Goal: Transaction & Acquisition: Purchase product/service

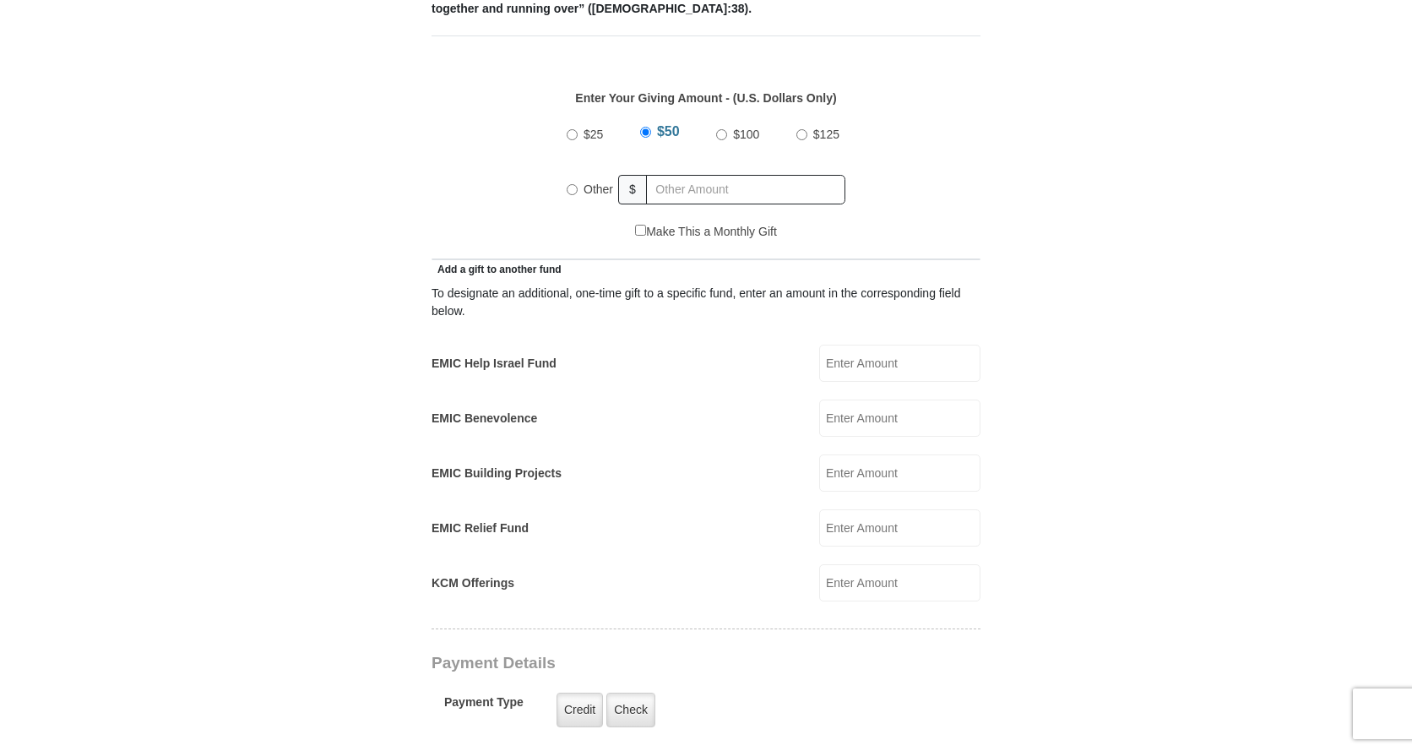
scroll to position [760, 0]
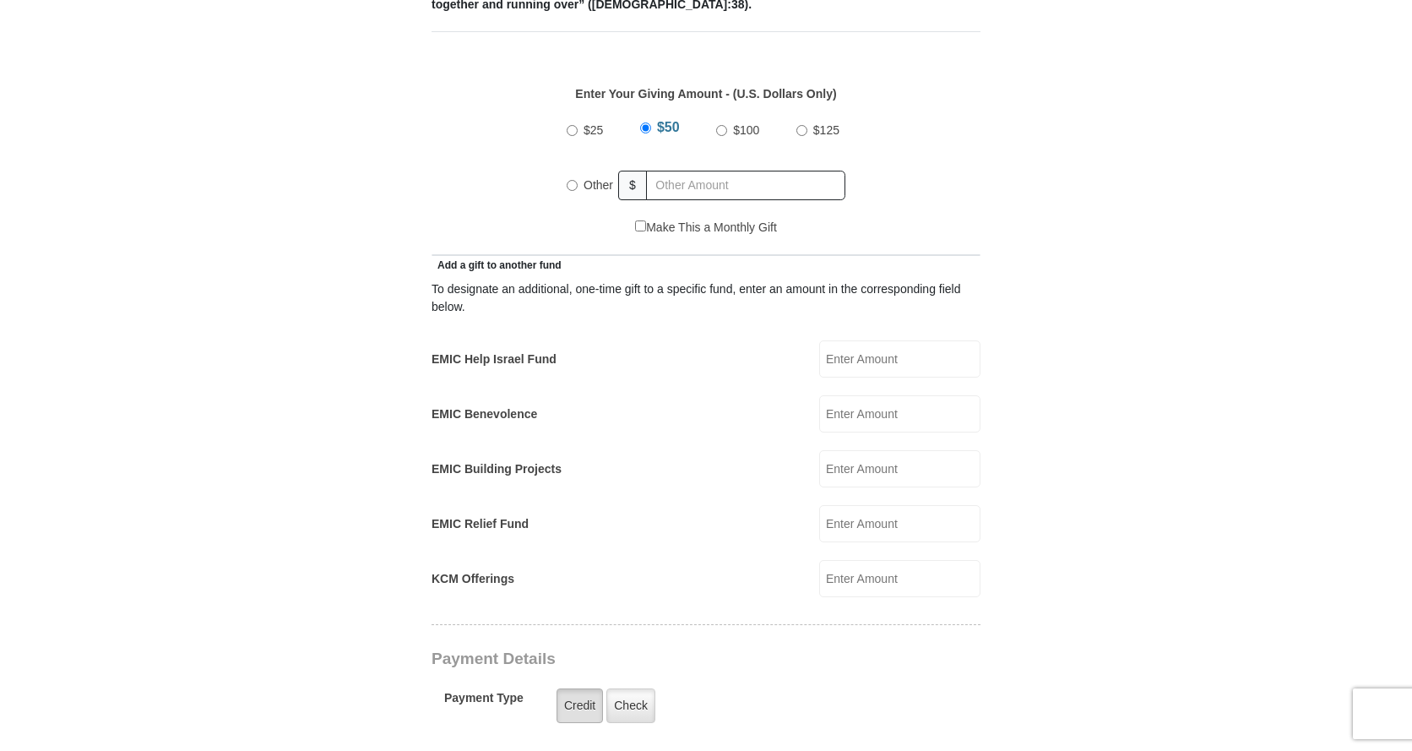
click at [581, 688] on label "Credit" at bounding box center [579, 705] width 46 height 35
click at [0, 0] on input "Credit" at bounding box center [0, 0] width 0 height 0
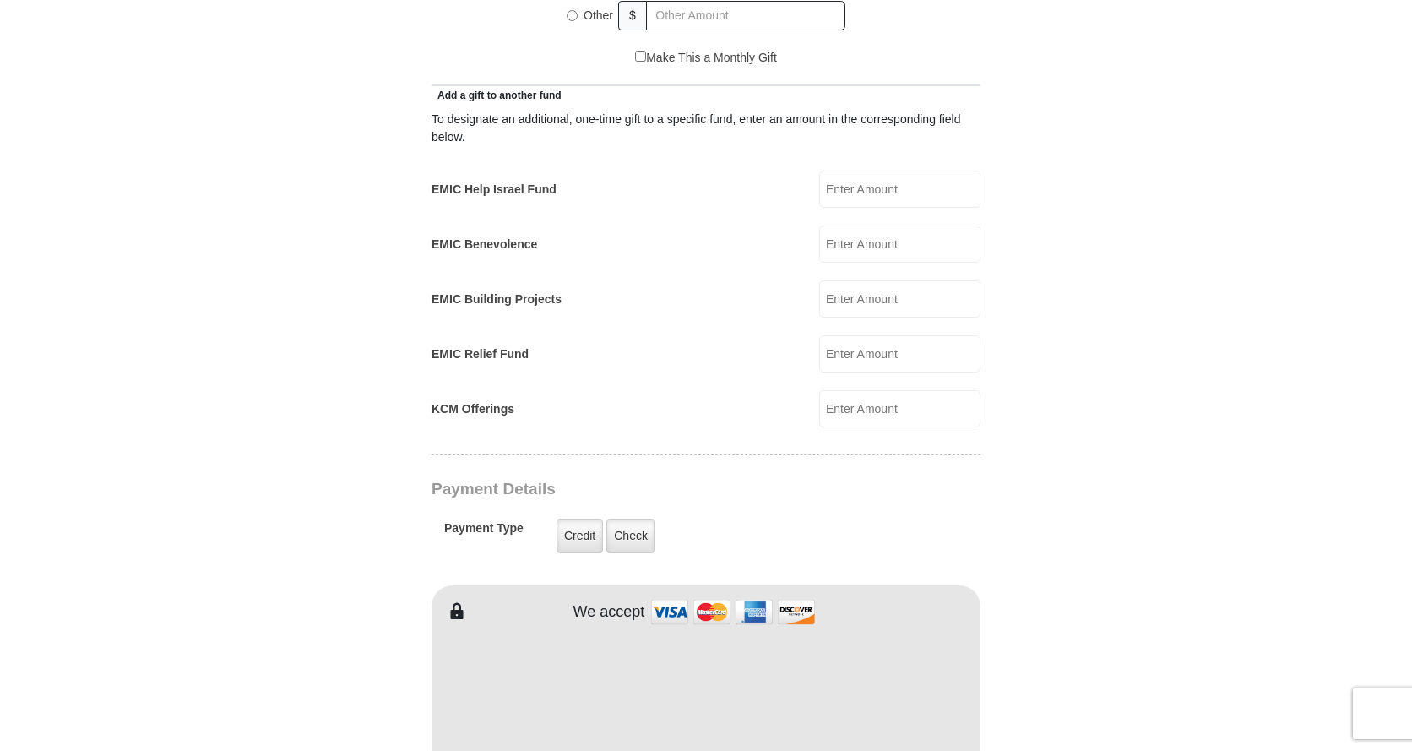
scroll to position [1013, 0]
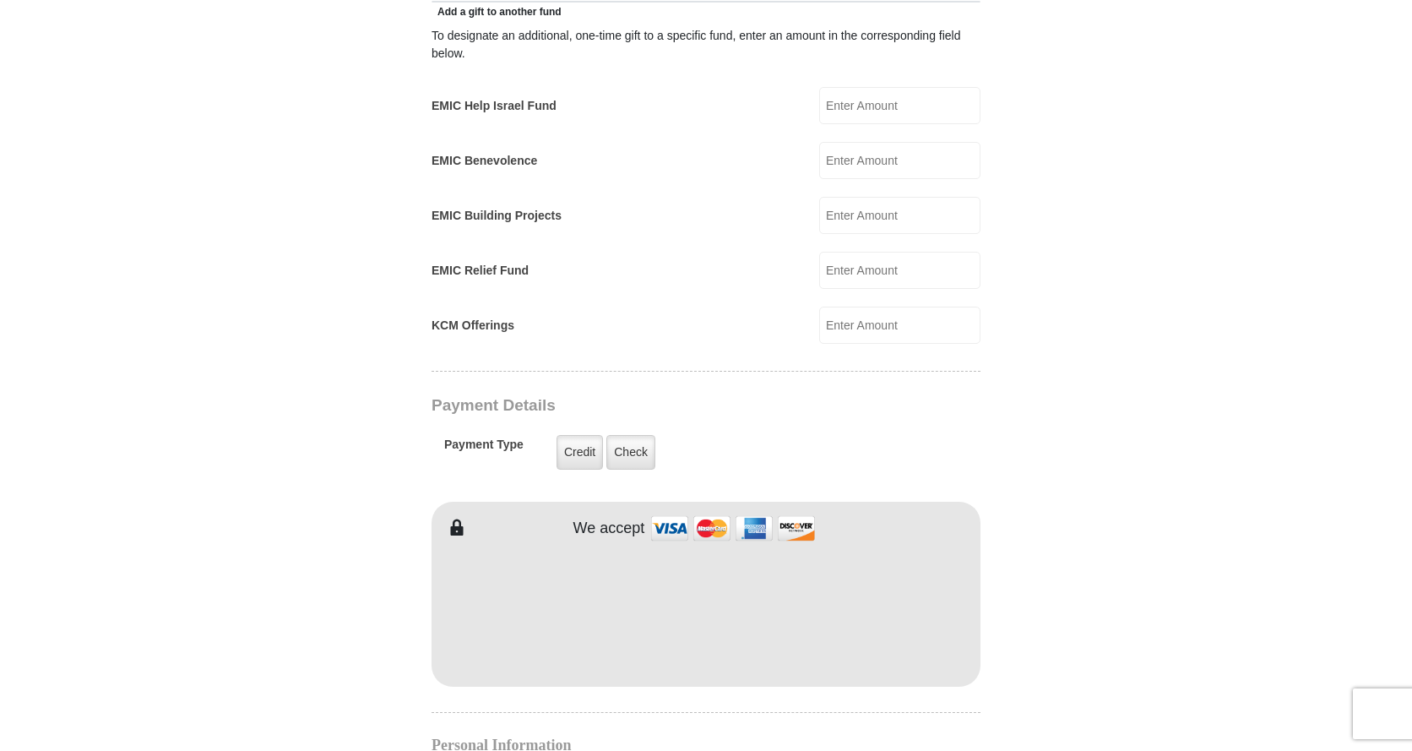
type input "[PERSON_NAME]"
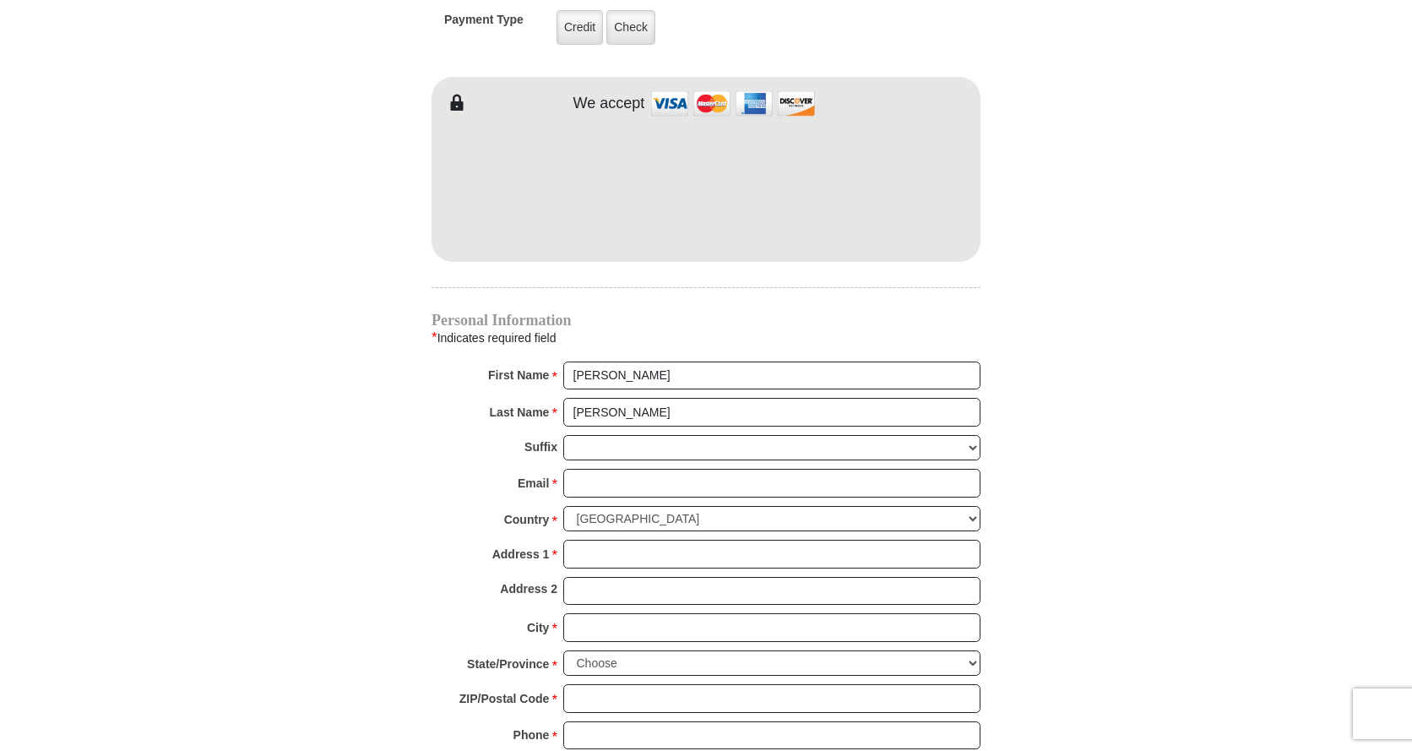
scroll to position [1520, 0]
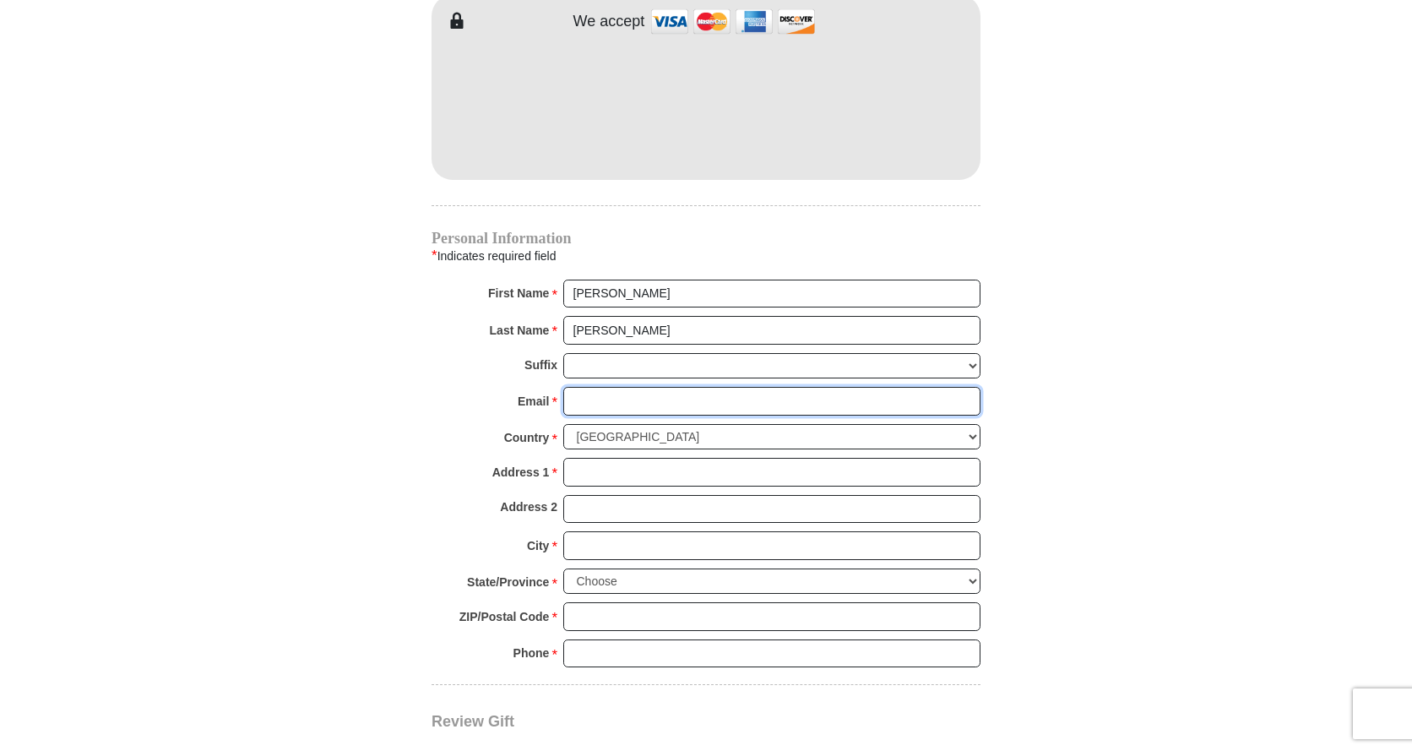
click at [619, 387] on input "Email *" at bounding box center [771, 401] width 417 height 29
type input "[EMAIL_ADDRESS][DOMAIN_NAME]"
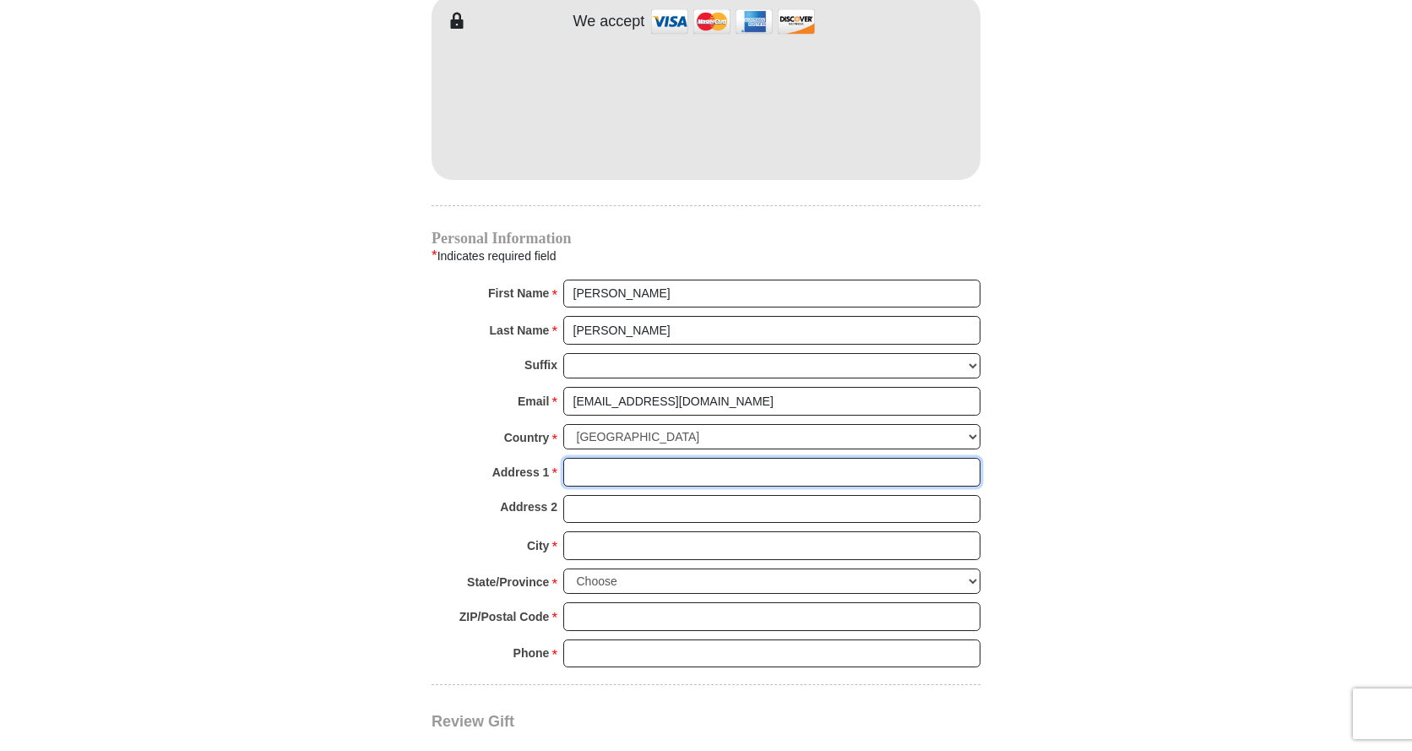
type input "[STREET_ADDRESS]"
type input "[GEOGRAPHIC_DATA]"
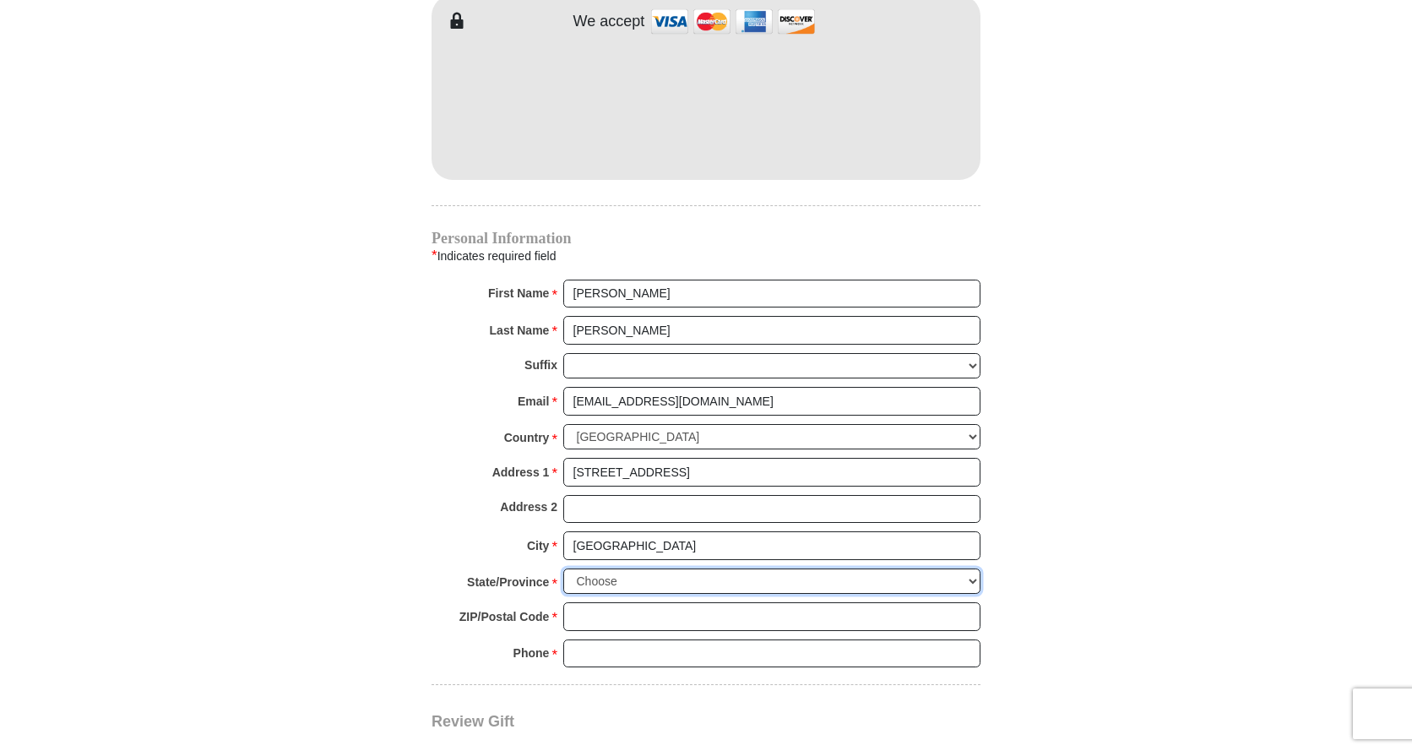
select select "AZ"
type input "85742"
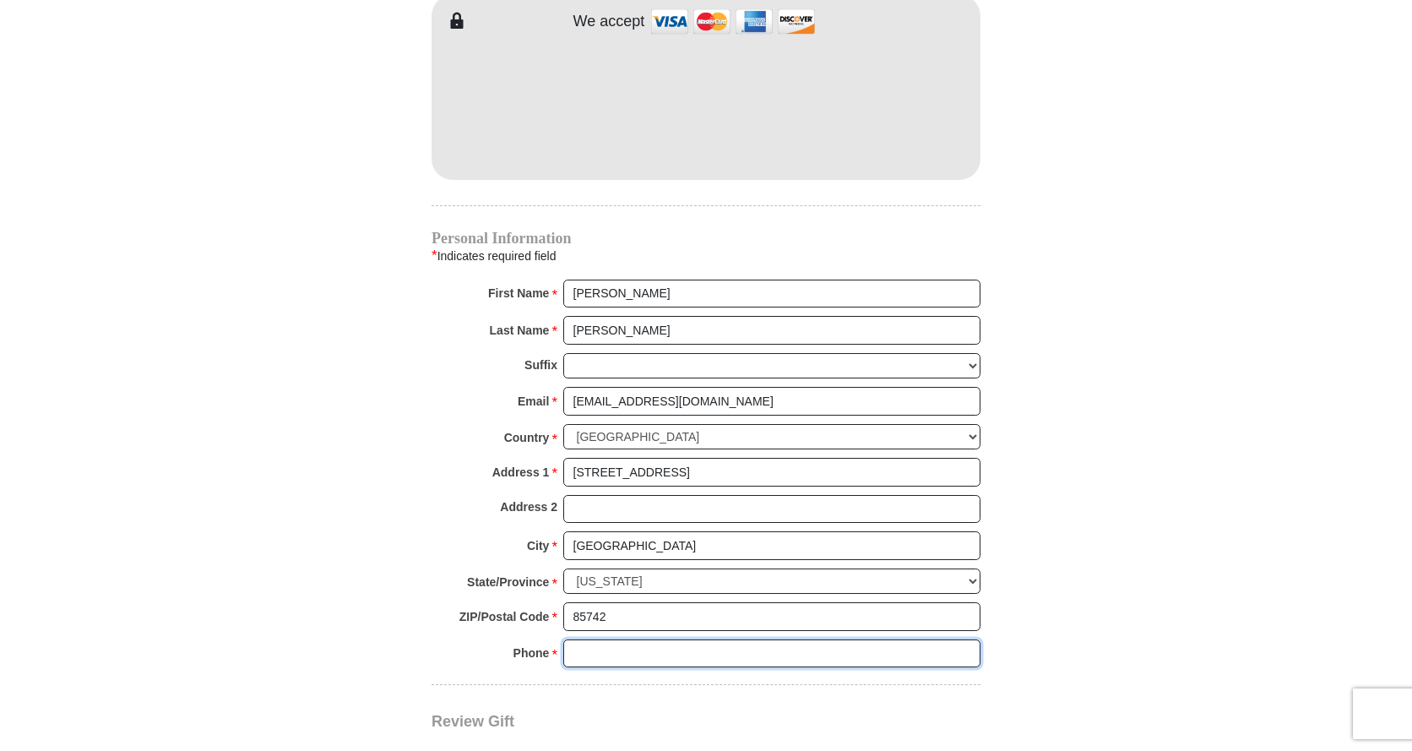
type input "5205917786"
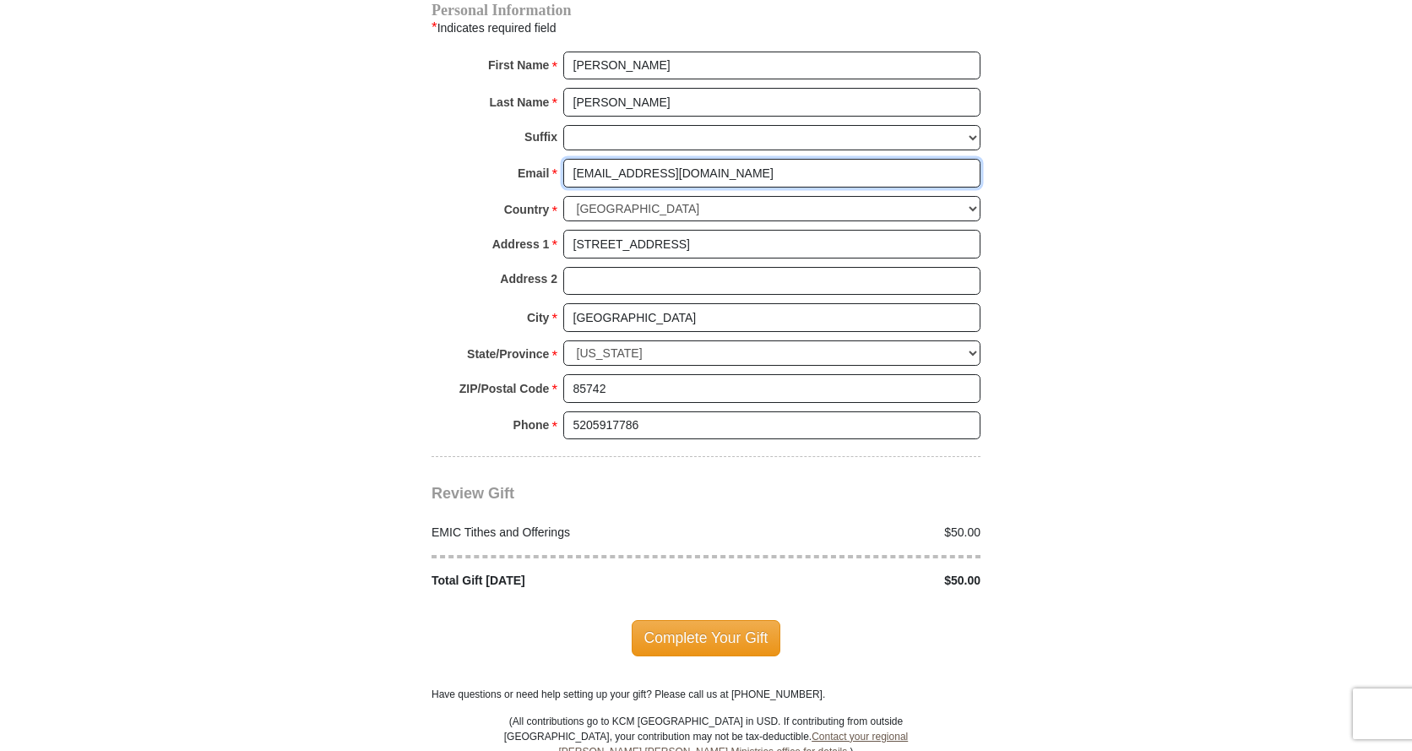
scroll to position [1773, 0]
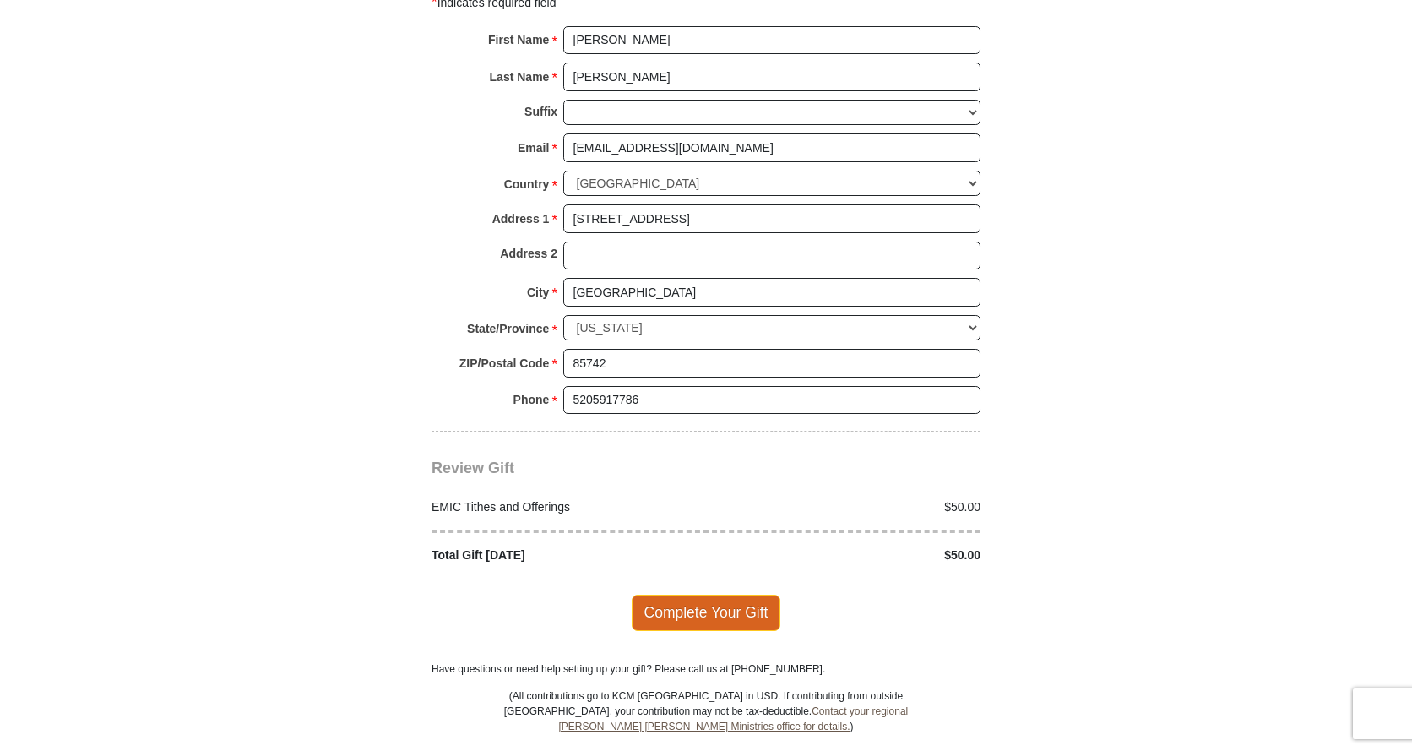
click at [703, 594] on span "Complete Your Gift" at bounding box center [706, 611] width 149 height 35
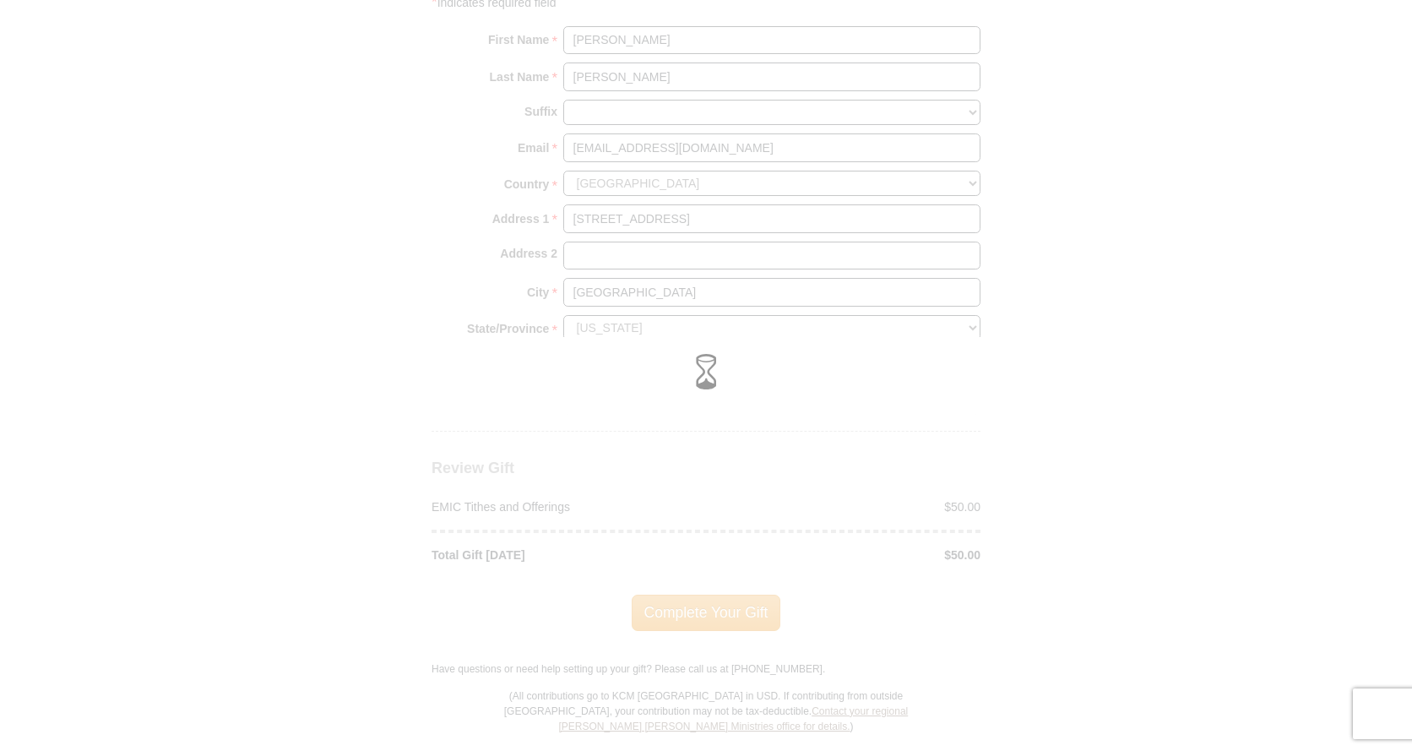
click at [825, 553] on div at bounding box center [706, 375] width 1412 height 751
drag, startPoint x: 781, startPoint y: 501, endPoint x: 789, endPoint y: 466, distance: 35.4
click at [781, 499] on div at bounding box center [706, 375] width 1412 height 751
click at [789, 466] on div at bounding box center [706, 375] width 1412 height 751
click at [826, 395] on div at bounding box center [706, 375] width 1388 height 53
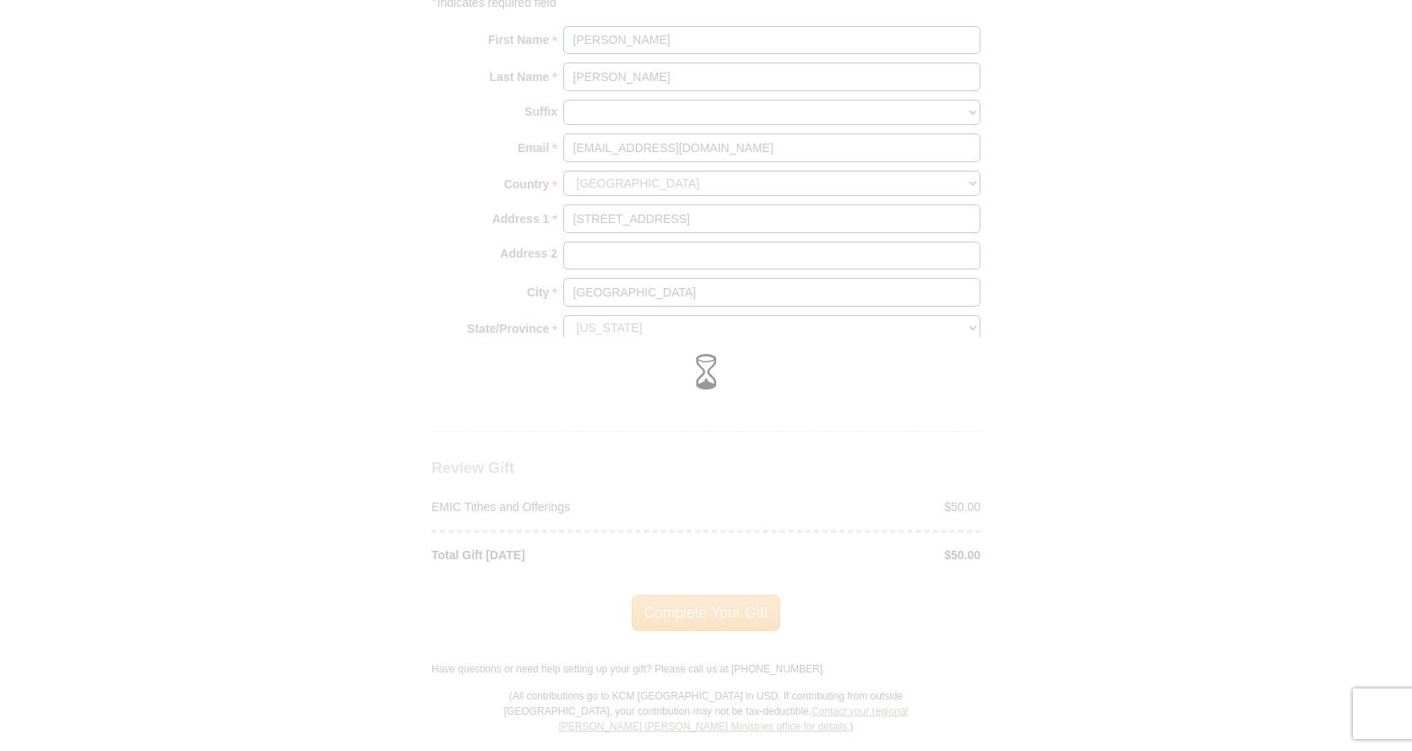
drag, startPoint x: 832, startPoint y: 366, endPoint x: 870, endPoint y: 332, distance: 50.2
click at [850, 347] on div at bounding box center [706, 375] width 1412 height 77
click at [1040, 486] on div at bounding box center [706, 375] width 1412 height 751
click at [697, 585] on div at bounding box center [706, 375] width 1412 height 751
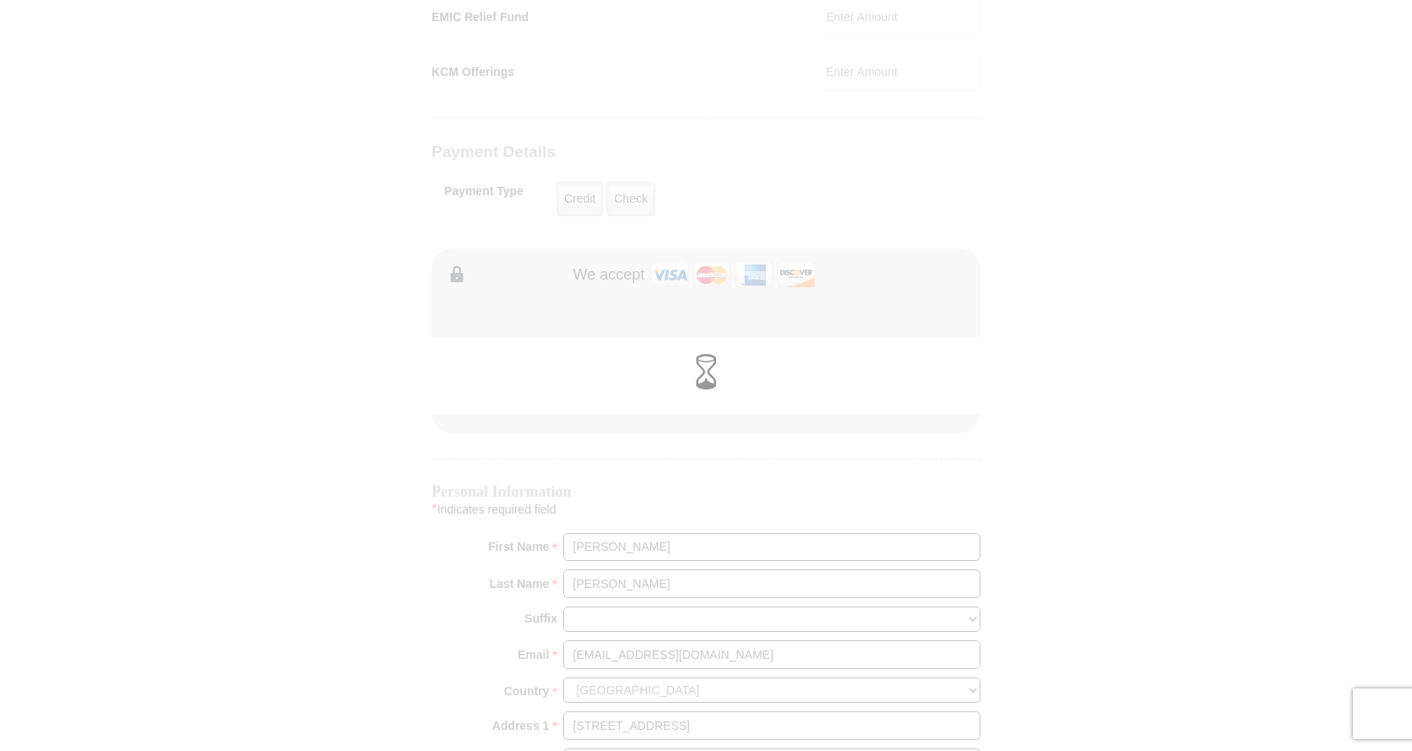
click at [921, 418] on div at bounding box center [706, 375] width 1412 height 751
click at [920, 417] on div at bounding box center [706, 375] width 1412 height 751
drag, startPoint x: 914, startPoint y: 417, endPoint x: 830, endPoint y: 419, distance: 83.6
click at [908, 417] on div at bounding box center [706, 375] width 1412 height 751
drag, startPoint x: 830, startPoint y: 419, endPoint x: 612, endPoint y: 465, distance: 222.7
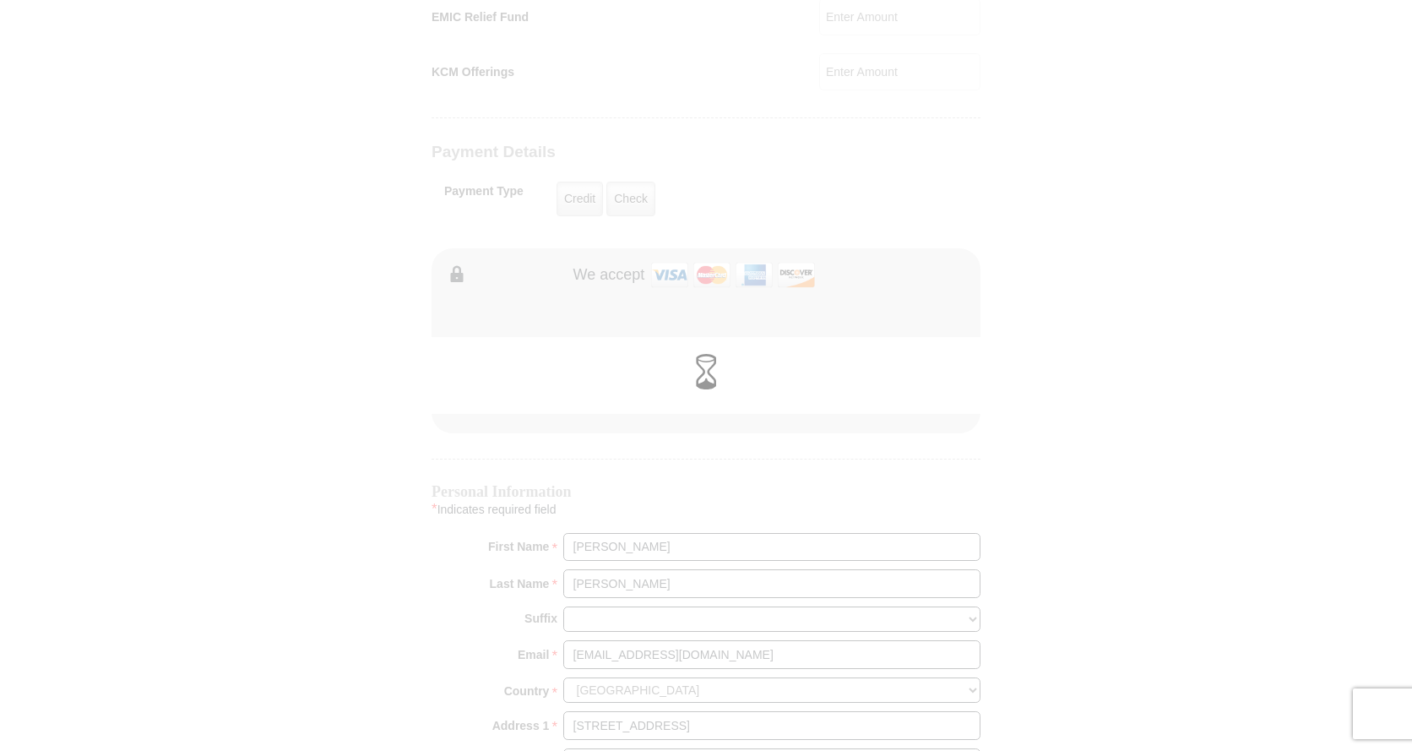
click at [813, 421] on div at bounding box center [706, 375] width 1412 height 751
drag, startPoint x: 612, startPoint y: 465, endPoint x: 467, endPoint y: 458, distance: 145.4
click at [501, 463] on div at bounding box center [706, 375] width 1412 height 751
click at [437, 458] on div at bounding box center [706, 375] width 1412 height 751
click at [436, 459] on div at bounding box center [706, 375] width 1412 height 751
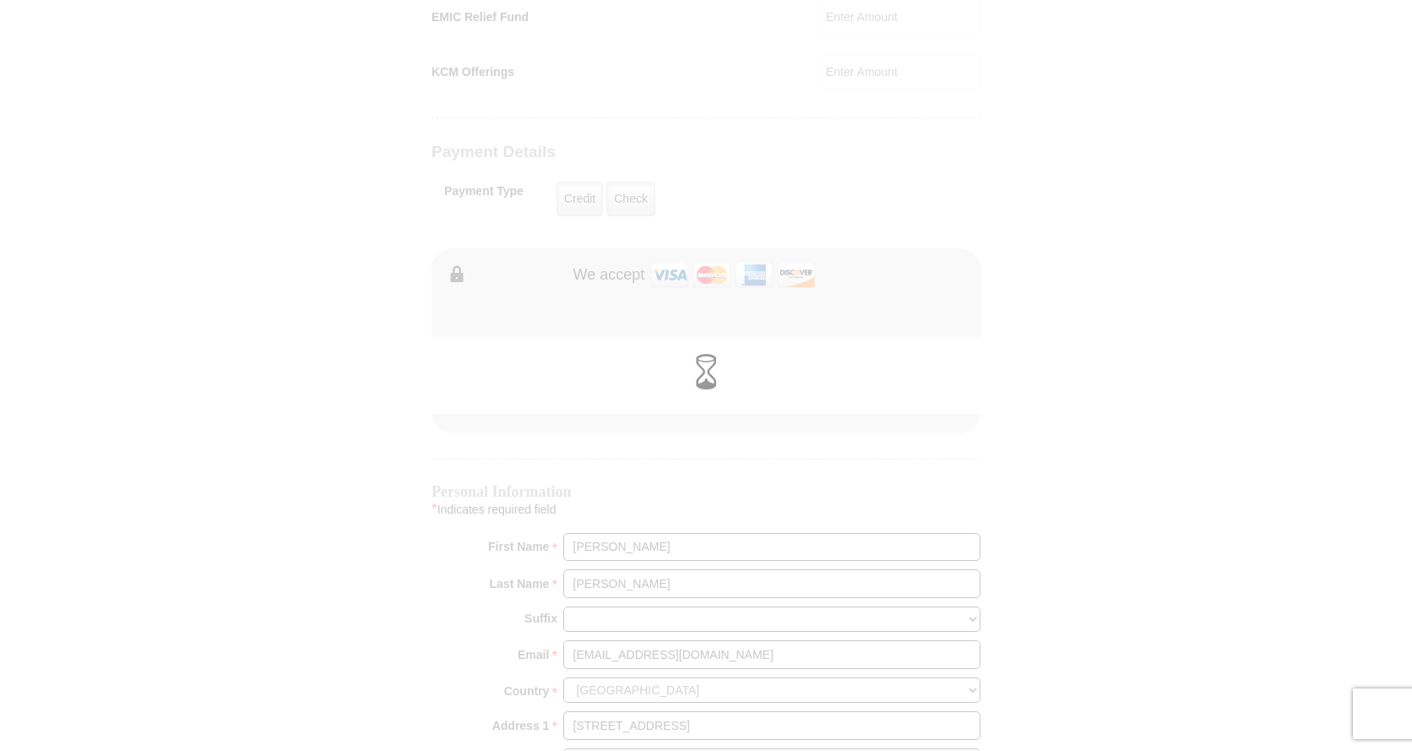
click at [610, 307] on div at bounding box center [706, 375] width 1412 height 751
click at [580, 198] on div at bounding box center [706, 375] width 1412 height 751
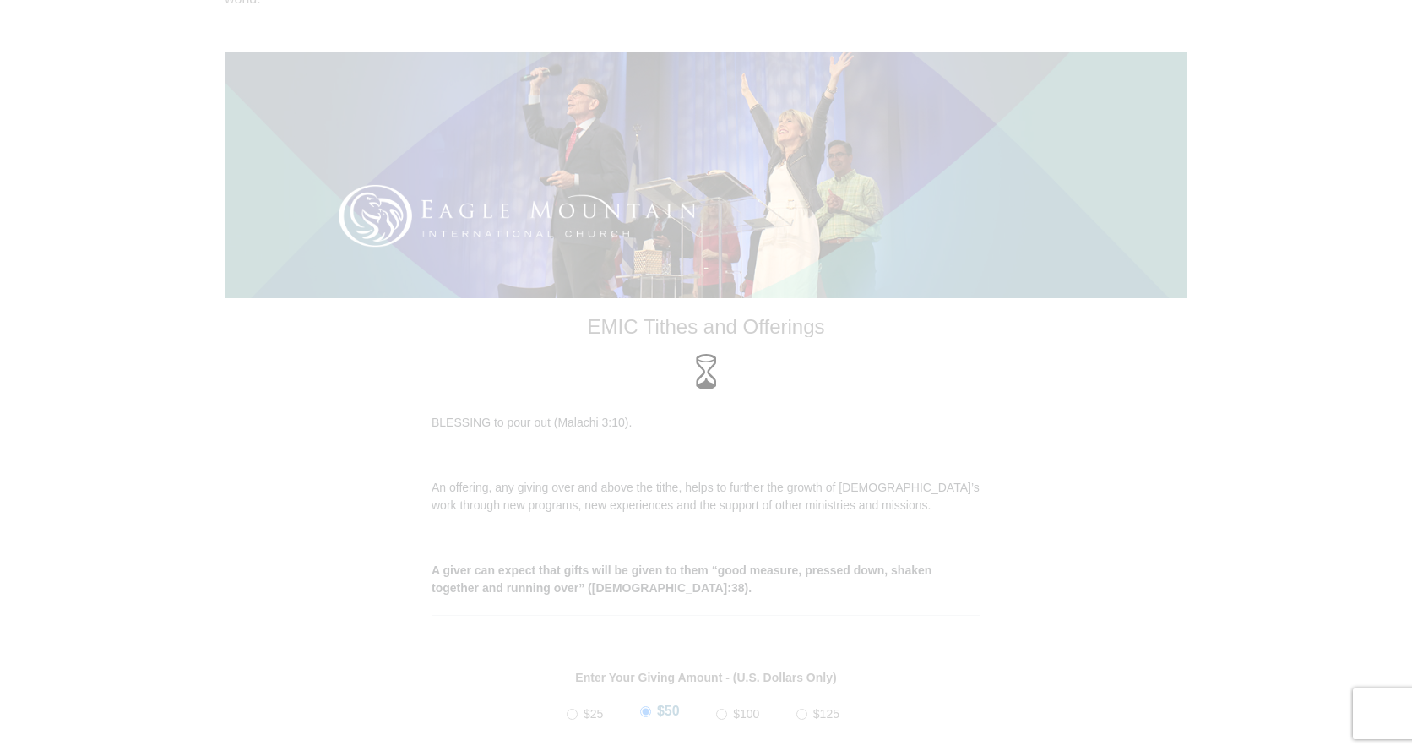
scroll to position [169, 0]
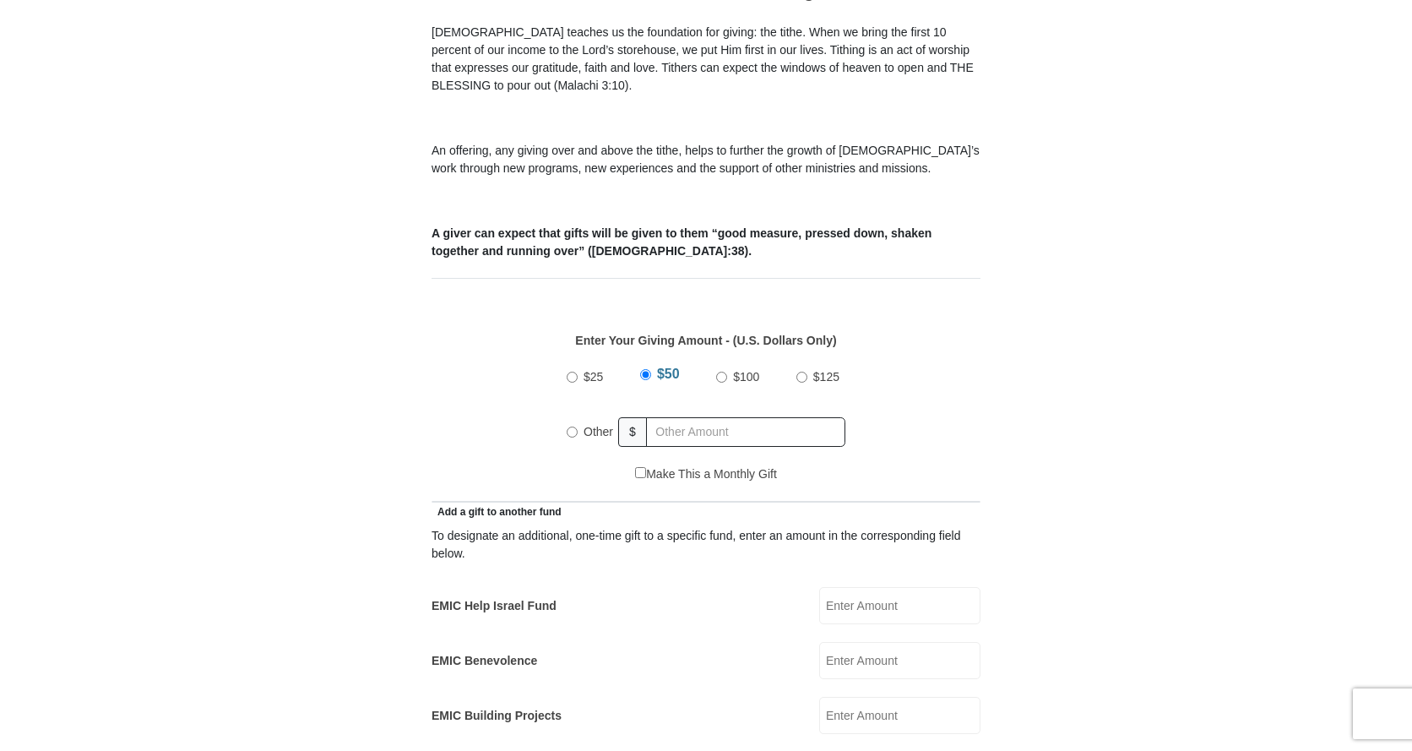
scroll to position [675, 0]
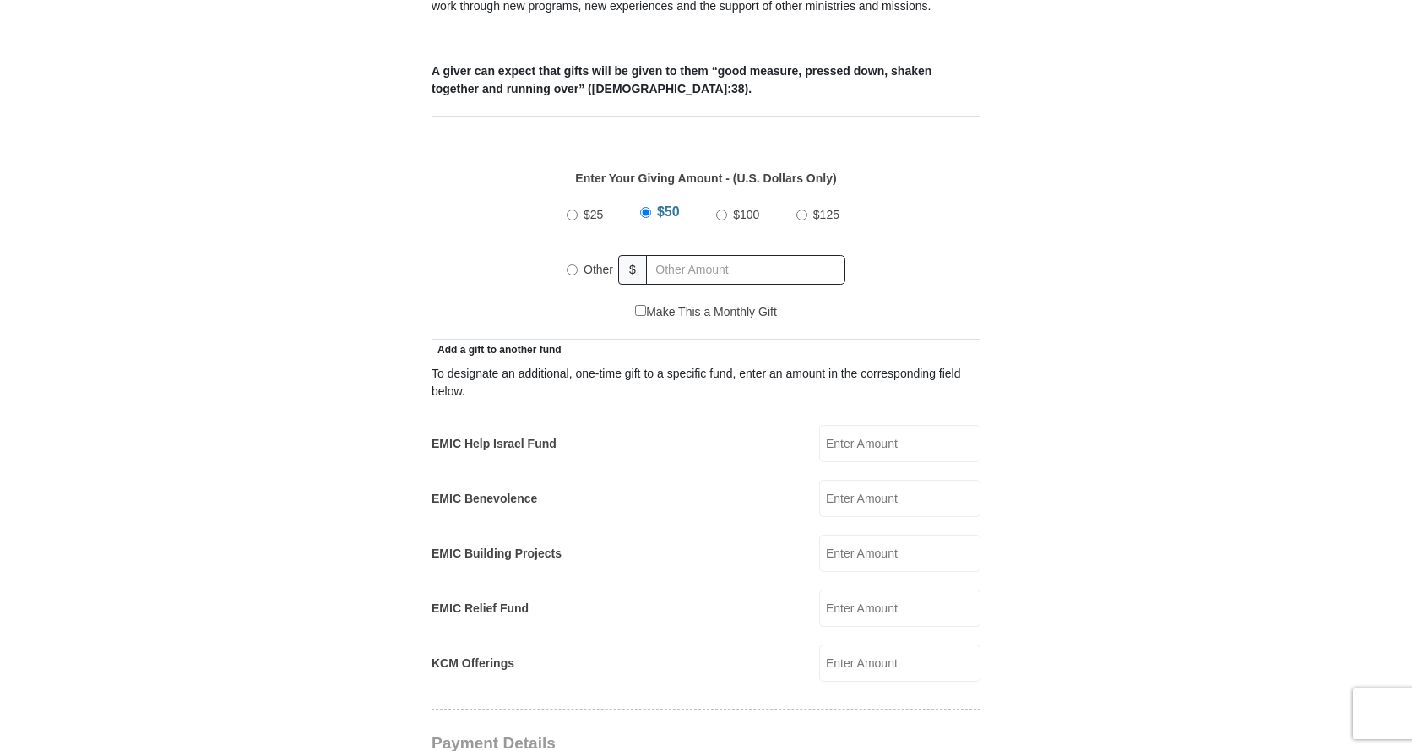
click at [649, 207] on input "$50" at bounding box center [645, 212] width 11 height 11
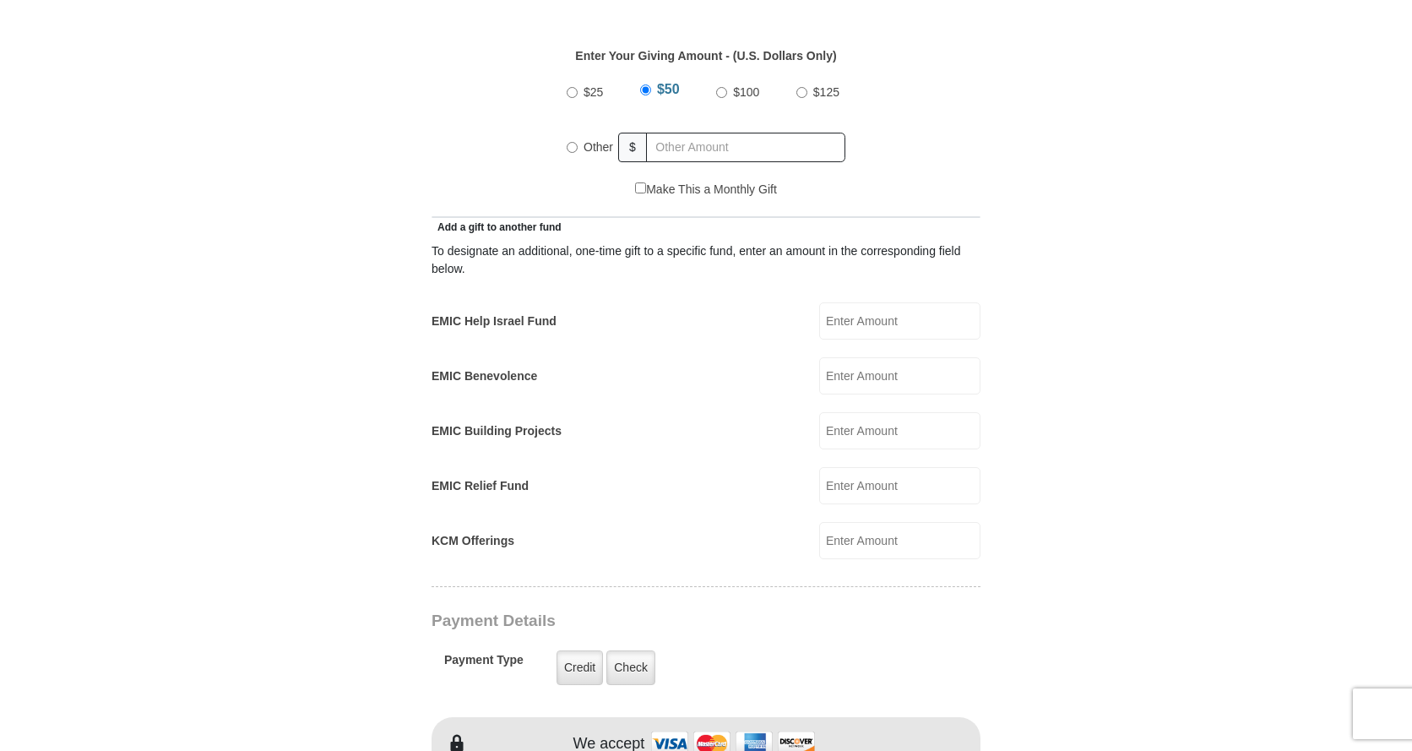
scroll to position [1013, 0]
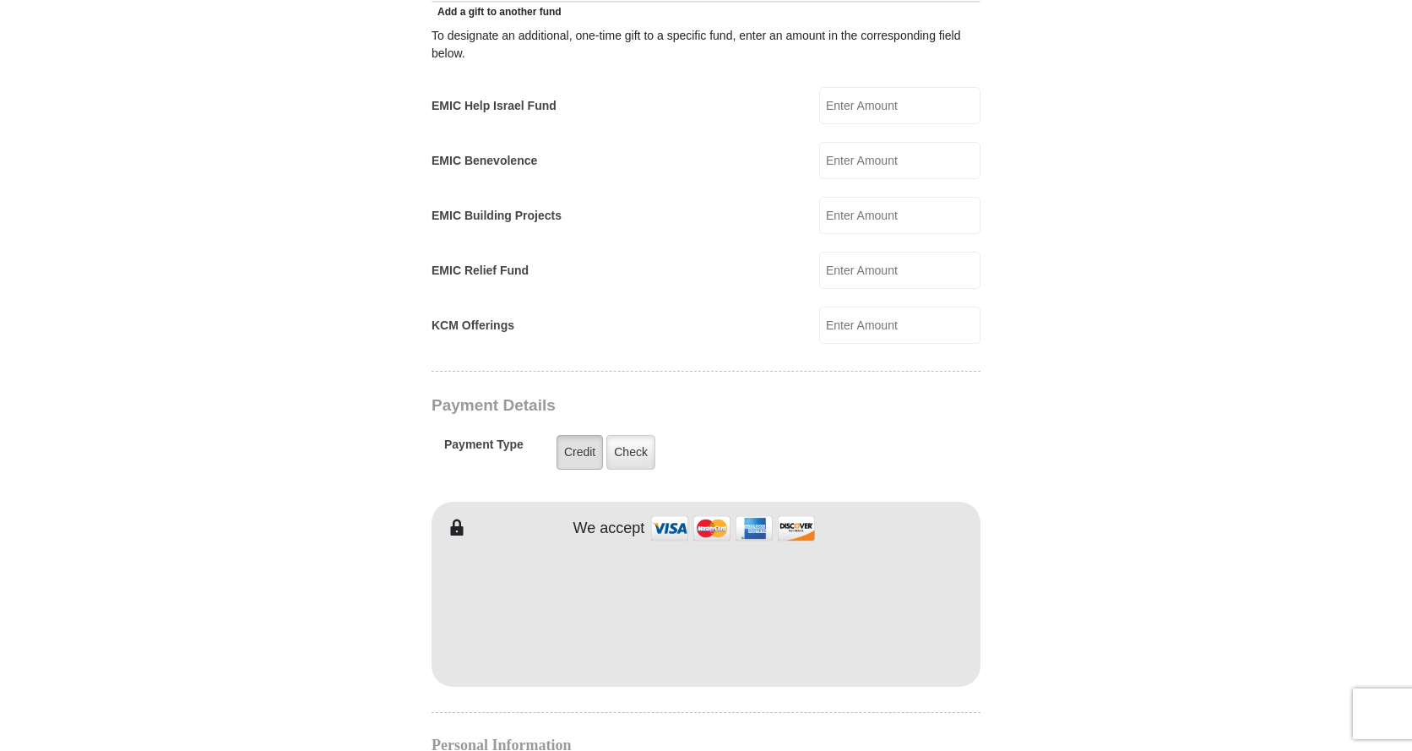
click at [583, 435] on label "Credit" at bounding box center [579, 452] width 46 height 35
click at [0, 0] on input "Credit" at bounding box center [0, 0] width 0 height 0
type input "[PERSON_NAME]"
click at [849, 89] on input "EMIC Help Israel Fund" at bounding box center [899, 105] width 161 height 37
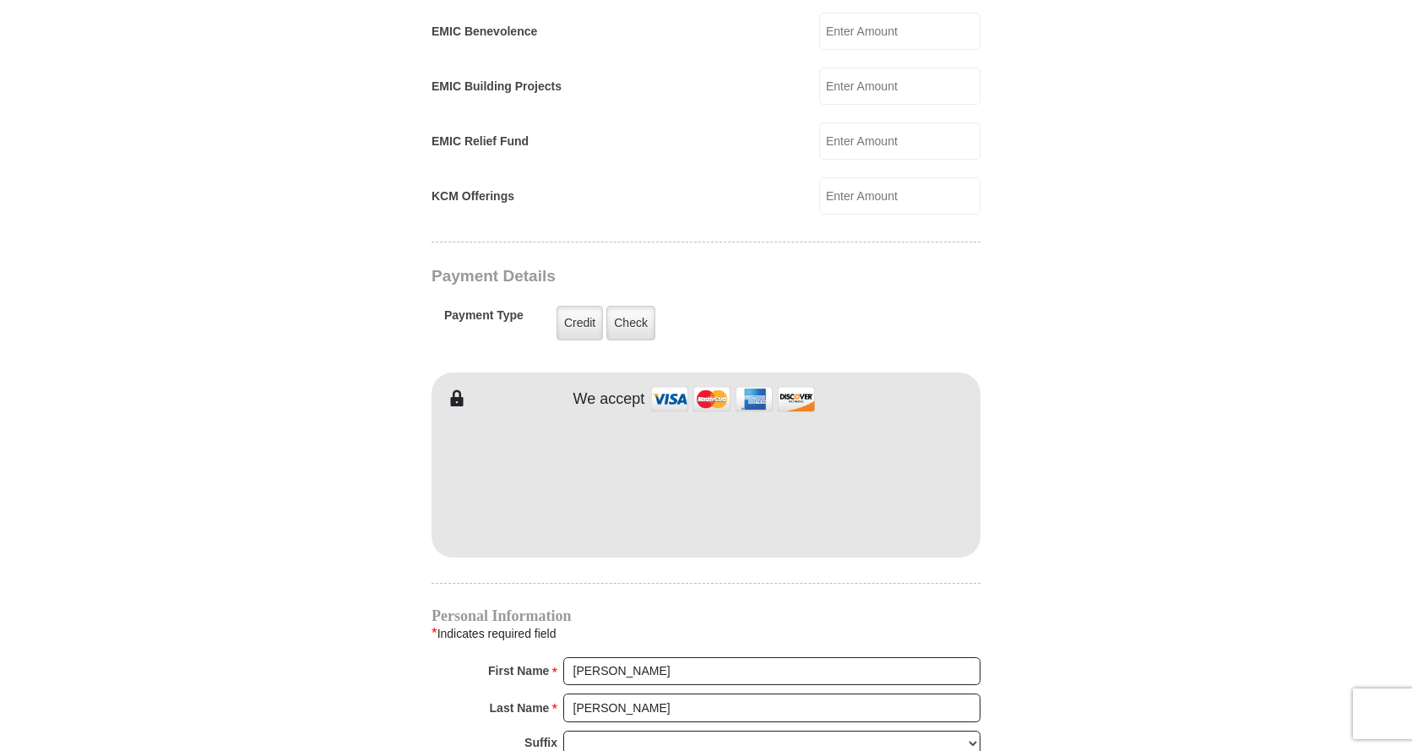
scroll to position [1351, 0]
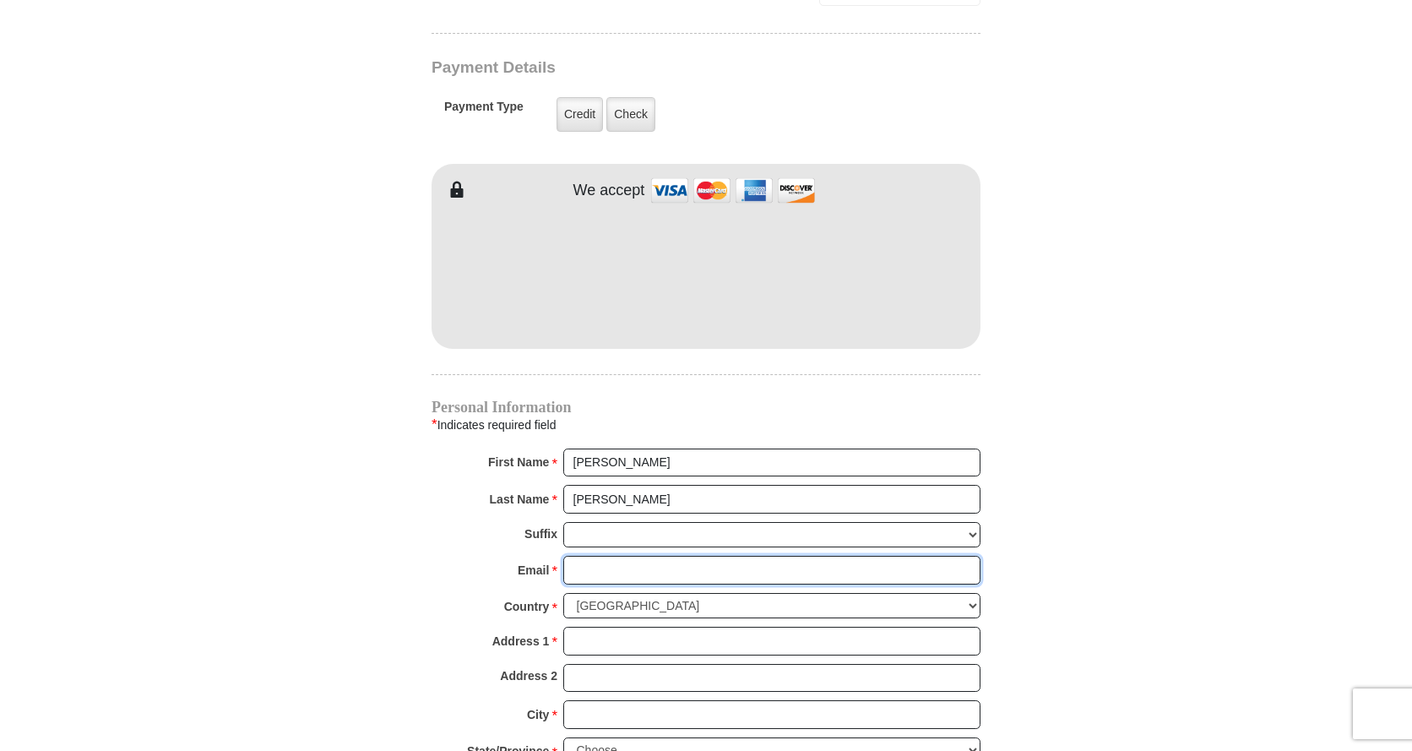
click at [599, 556] on input "Email *" at bounding box center [771, 570] width 417 height 29
type input "[EMAIL_ADDRESS][DOMAIN_NAME]"
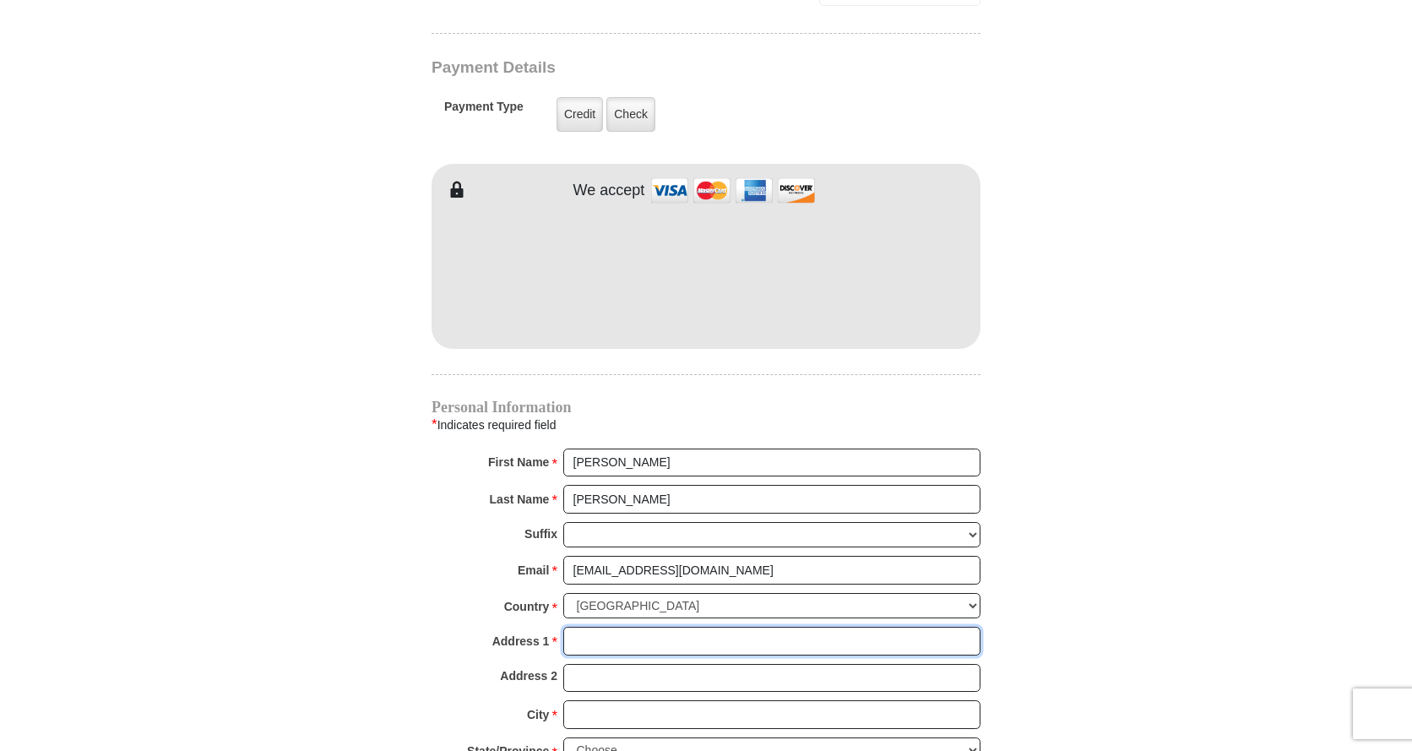
type input "[STREET_ADDRESS]"
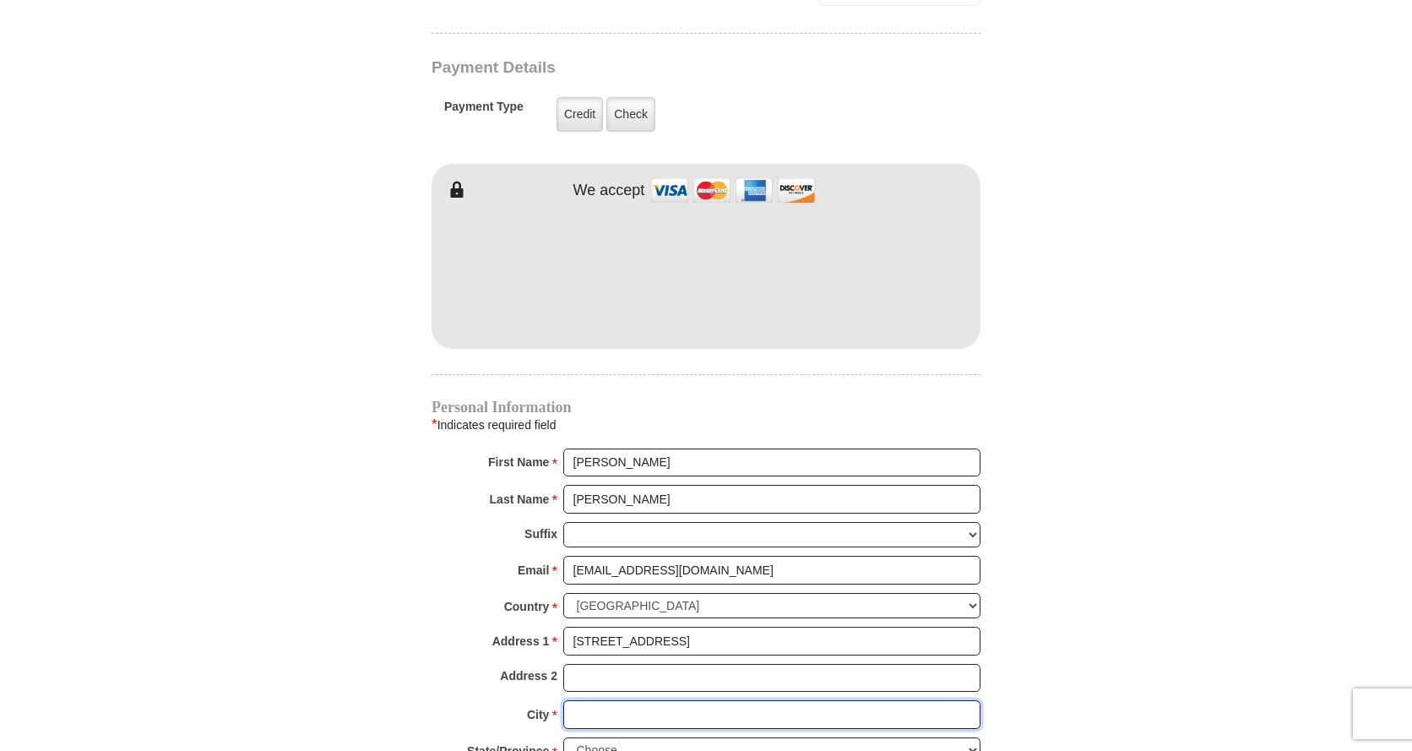
type input "[GEOGRAPHIC_DATA]"
select select "AZ"
type input "85742"
type input "5205917786"
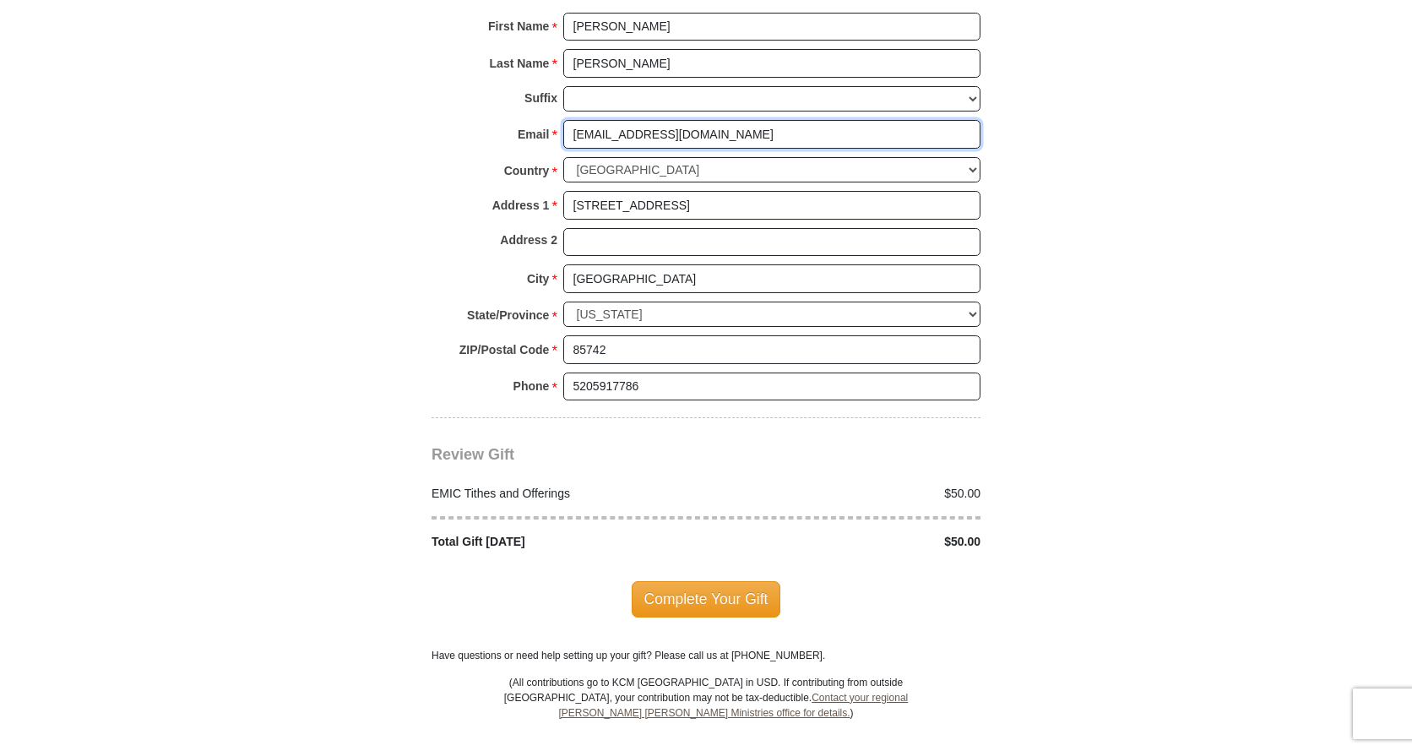
scroll to position [1857, 0]
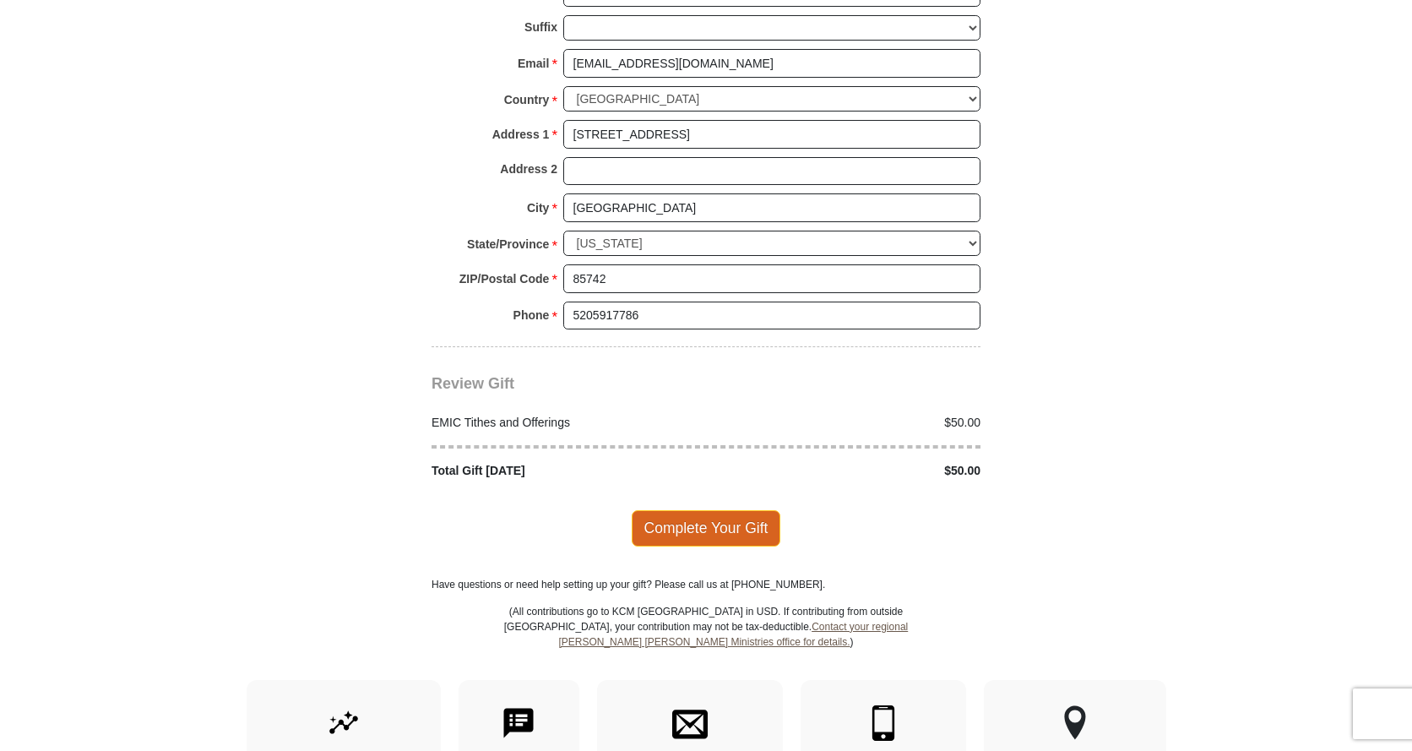
click at [714, 510] on span "Complete Your Gift" at bounding box center [706, 527] width 149 height 35
